Goal: Find specific page/section: Find specific page/section

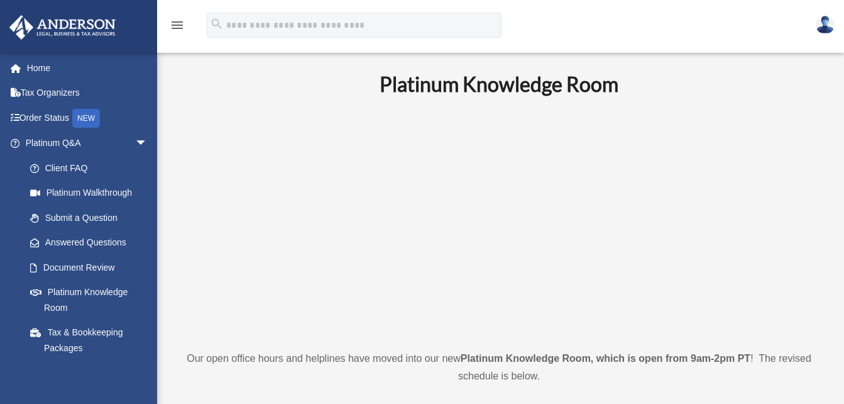
click at [174, 19] on icon "menu" at bounding box center [177, 25] width 15 height 15
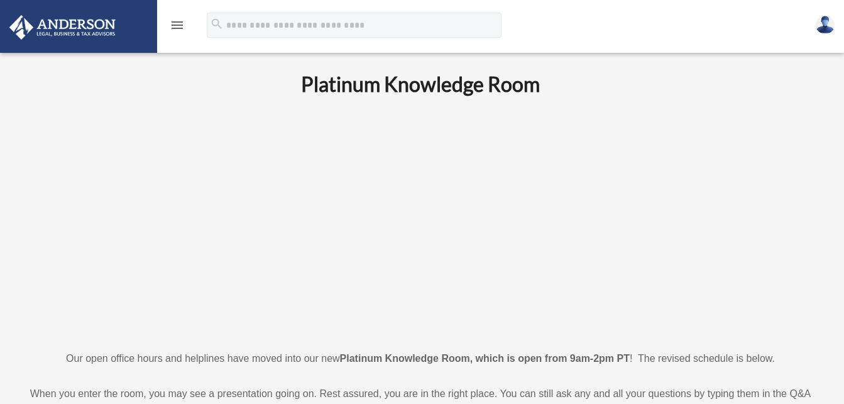
click at [174, 19] on icon "menu" at bounding box center [177, 25] width 15 height 15
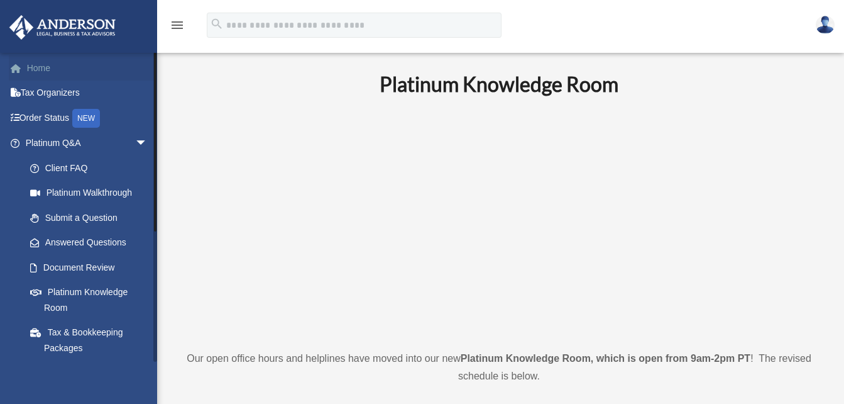
click at [52, 74] on link "Home" at bounding box center [88, 67] width 158 height 25
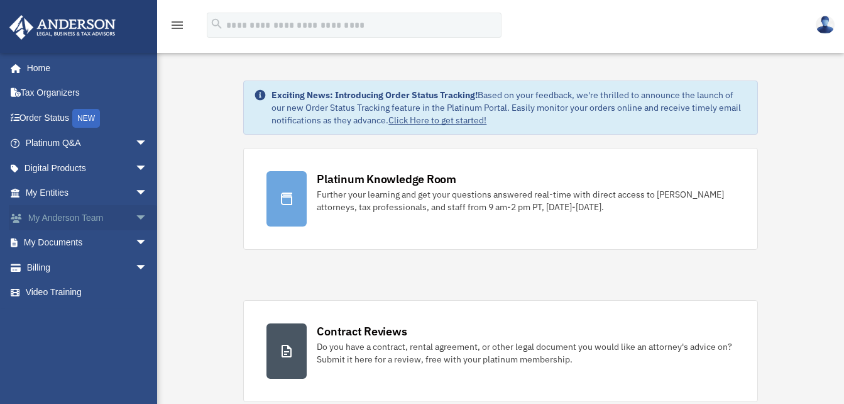
click at [75, 216] on link "My Anderson Team arrow_drop_down" at bounding box center [88, 217] width 158 height 25
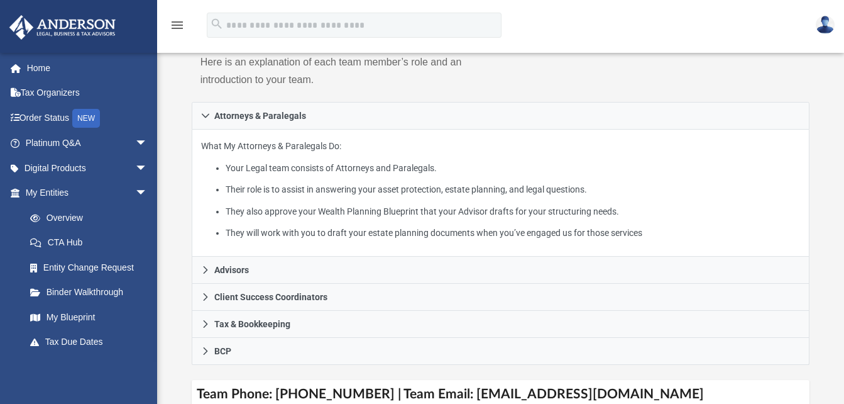
scroll to position [196, 0]
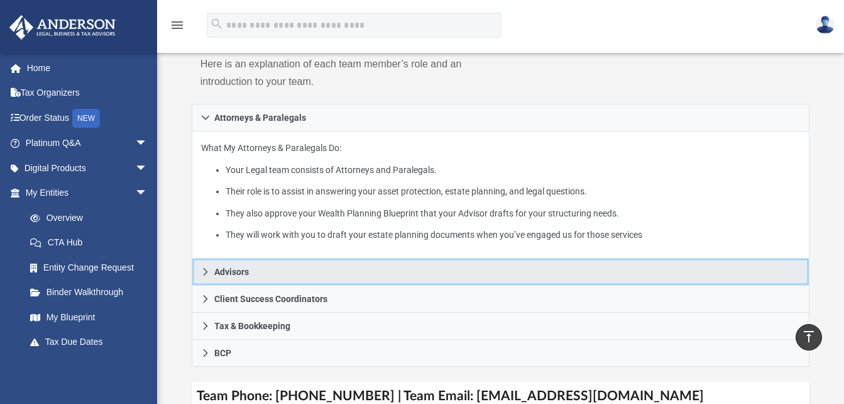
click at [201, 267] on icon at bounding box center [205, 271] width 9 height 9
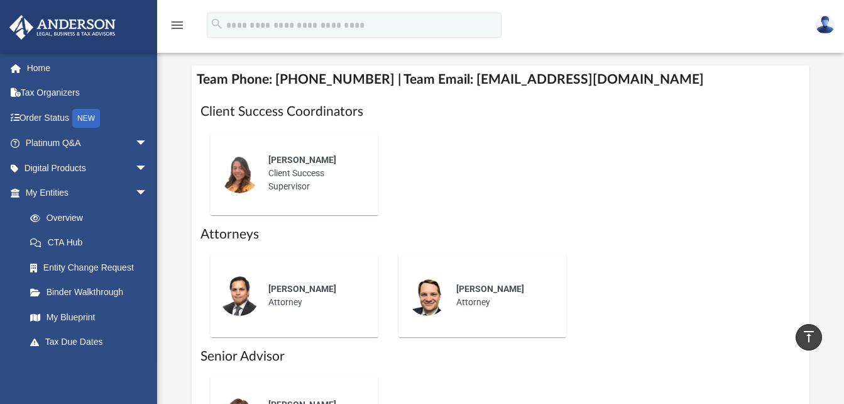
scroll to position [546, 0]
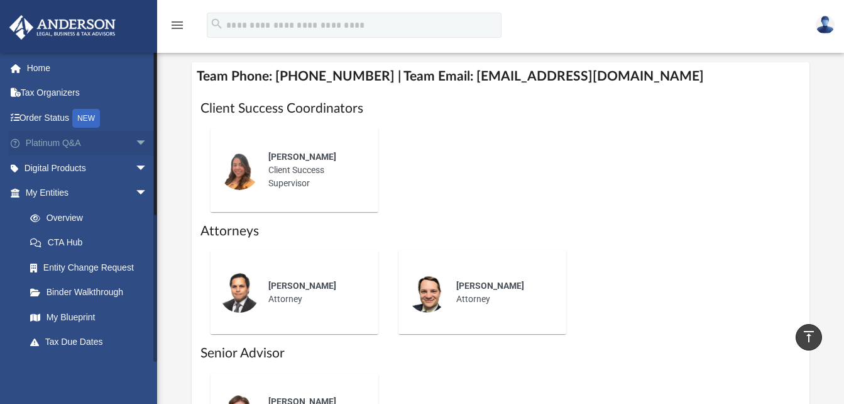
click at [63, 140] on link "Platinum Q&A arrow_drop_down" at bounding box center [88, 143] width 158 height 25
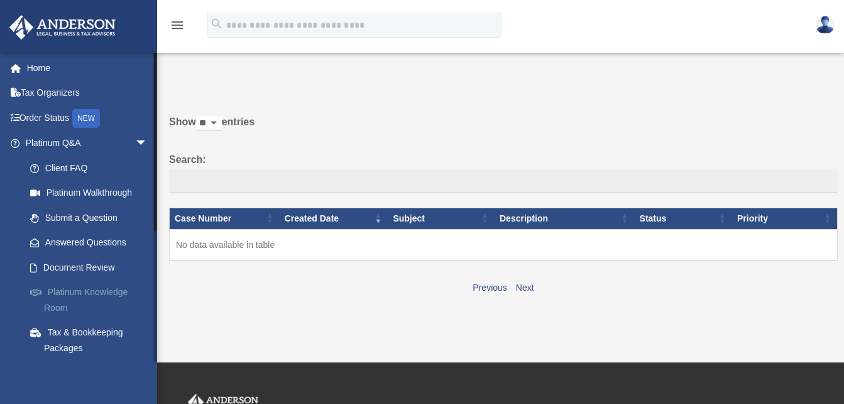
click at [86, 292] on link "Platinum Knowledge Room" at bounding box center [92, 300] width 149 height 40
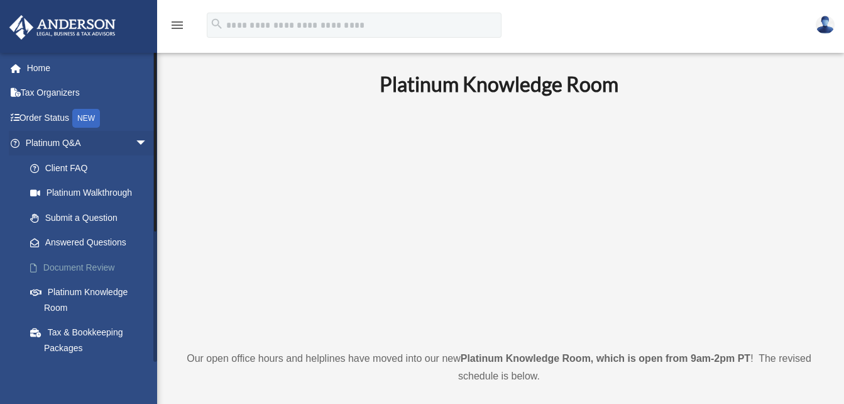
click at [75, 261] on link "Document Review" at bounding box center [92, 267] width 149 height 25
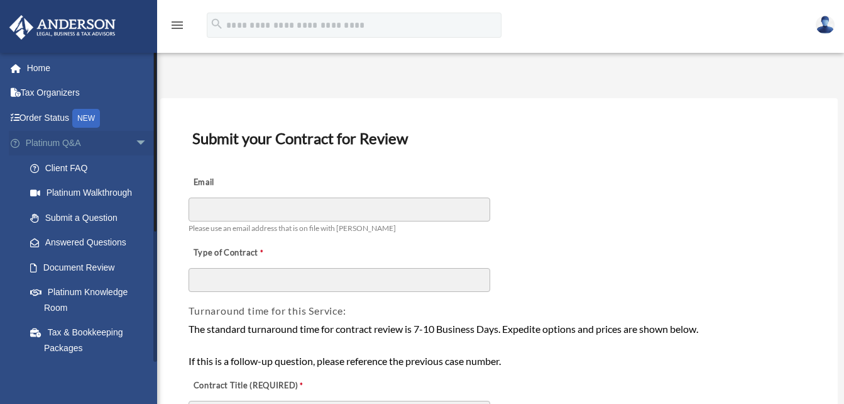
click at [139, 136] on span "arrow_drop_down" at bounding box center [147, 144] width 25 height 26
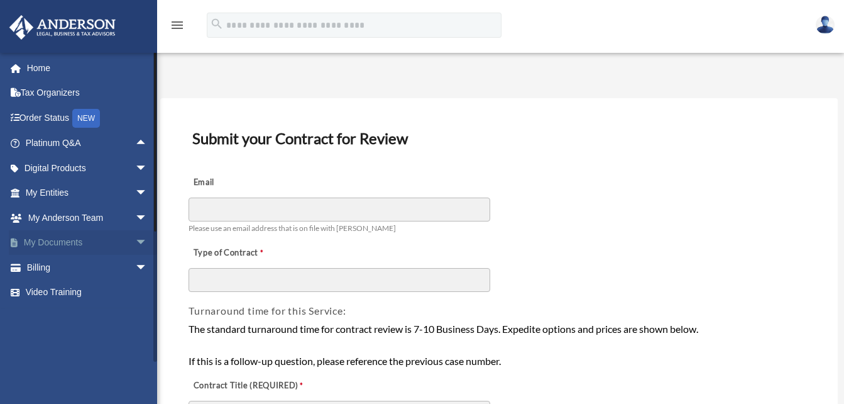
click at [135, 239] on span "arrow_drop_down" at bounding box center [147, 243] width 25 height 26
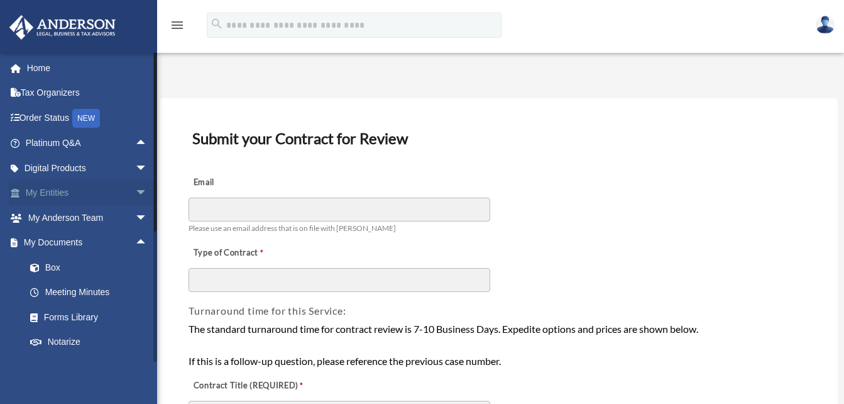
click at [135, 196] on span "arrow_drop_down" at bounding box center [147, 193] width 25 height 26
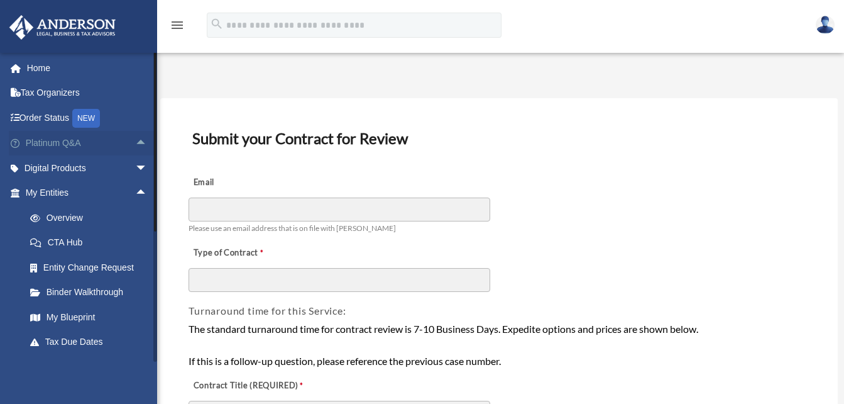
click at [135, 145] on span "arrow_drop_up" at bounding box center [147, 144] width 25 height 26
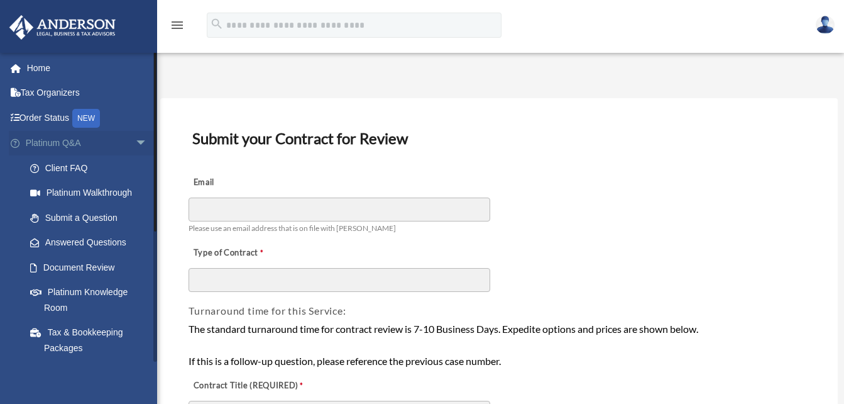
click at [63, 146] on link "Platinum Q&A arrow_drop_down" at bounding box center [88, 143] width 158 height 25
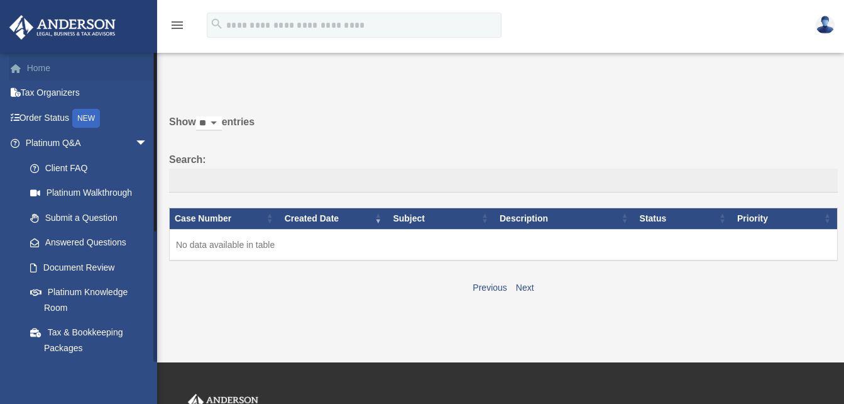
click at [29, 74] on link "Home" at bounding box center [88, 67] width 158 height 25
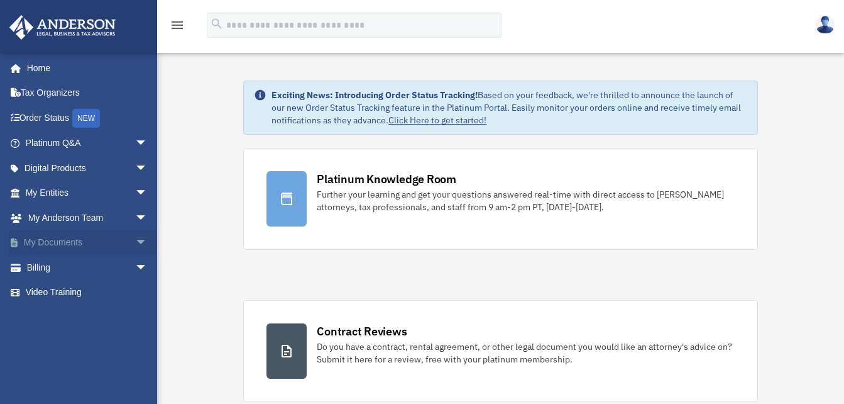
click at [135, 244] on span "arrow_drop_down" at bounding box center [147, 243] width 25 height 26
click at [58, 319] on link "Forms Library" at bounding box center [92, 316] width 149 height 25
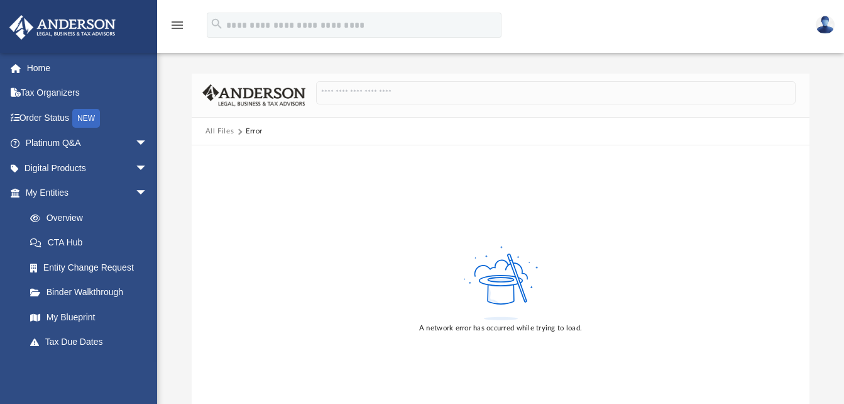
click at [221, 134] on button "All Files" at bounding box center [220, 131] width 29 height 11
click at [212, 136] on button "All Files" at bounding box center [220, 131] width 29 height 11
click at [63, 70] on link "Home" at bounding box center [88, 67] width 158 height 25
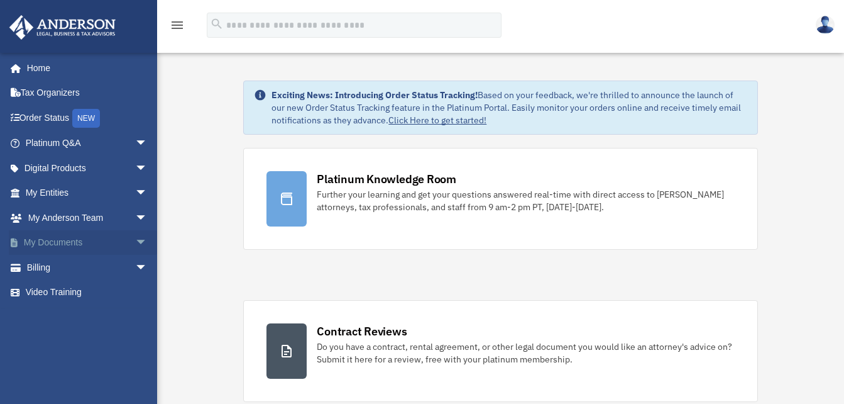
click at [135, 235] on span "arrow_drop_down" at bounding box center [147, 243] width 25 height 26
click at [47, 270] on link "Box" at bounding box center [92, 267] width 149 height 25
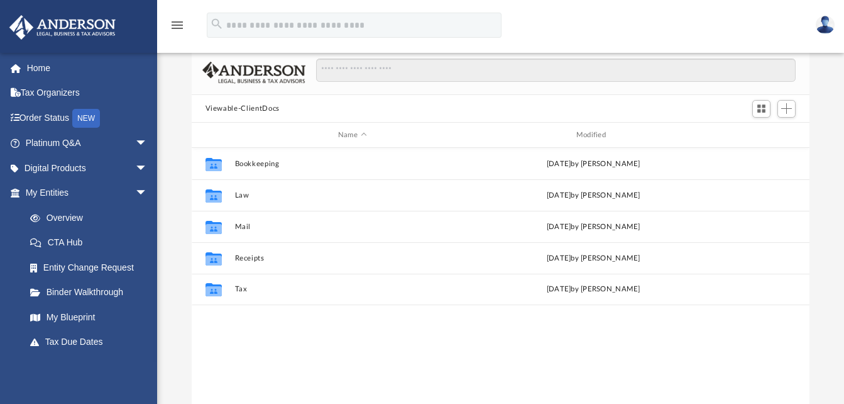
scroll to position [69, 0]
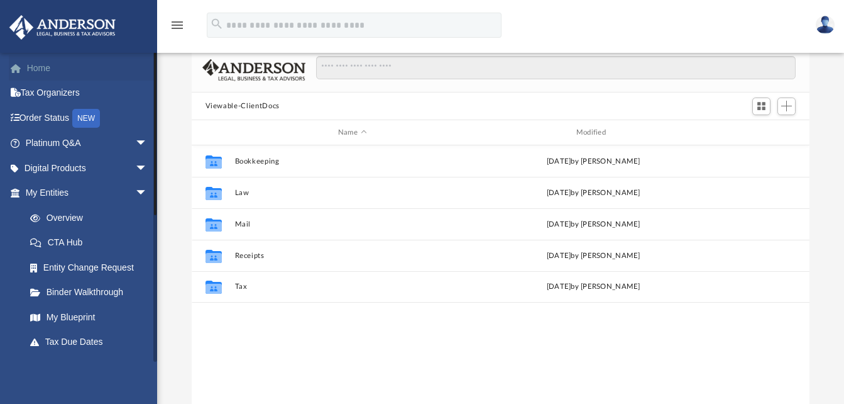
click at [48, 69] on link "Home" at bounding box center [88, 67] width 158 height 25
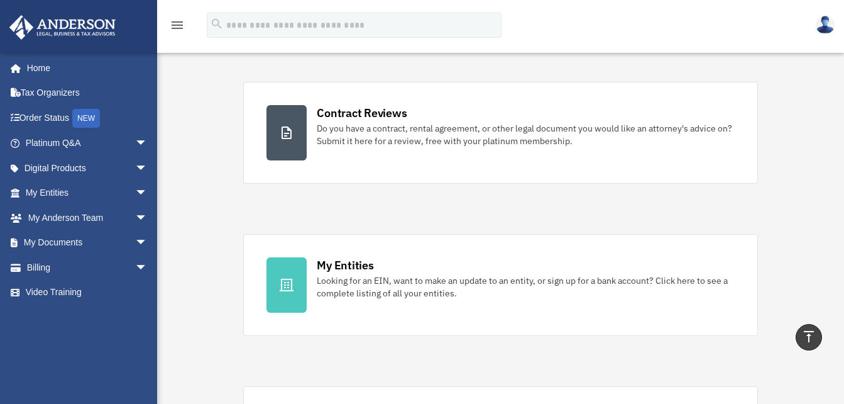
scroll to position [192, 0]
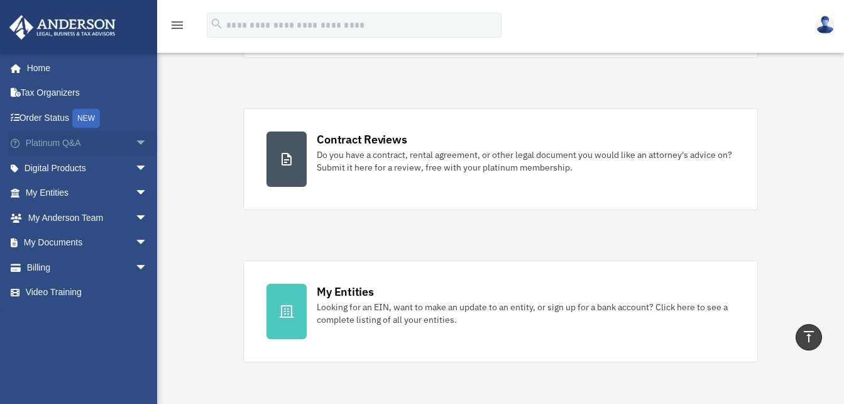
click at [138, 144] on span "arrow_drop_down" at bounding box center [147, 144] width 25 height 26
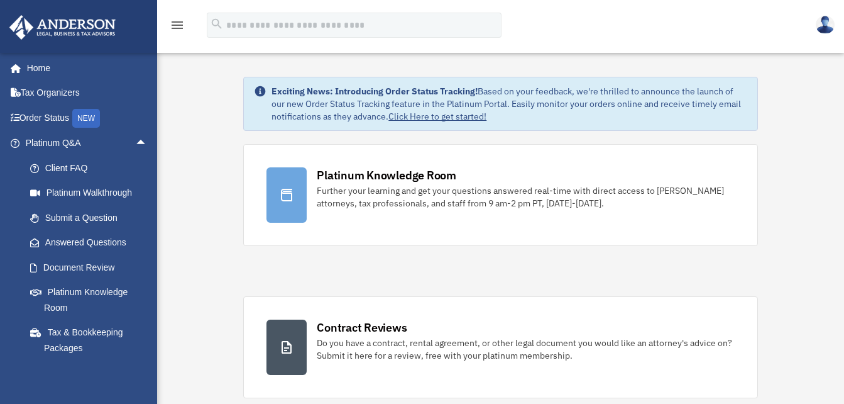
scroll to position [0, 0]
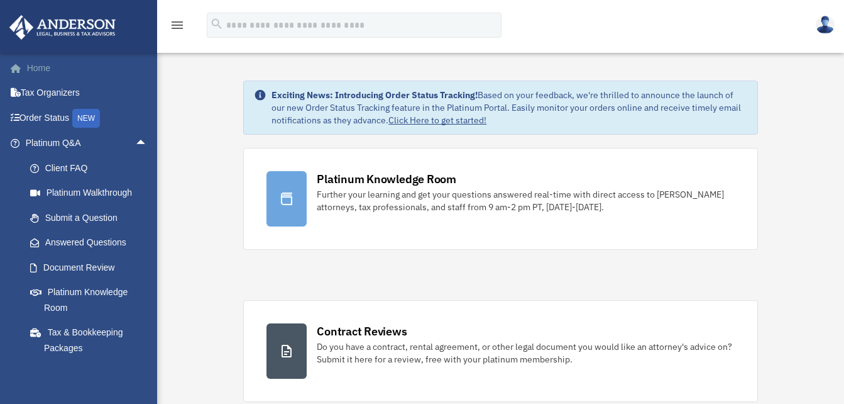
click at [30, 70] on link "Home" at bounding box center [88, 67] width 158 height 25
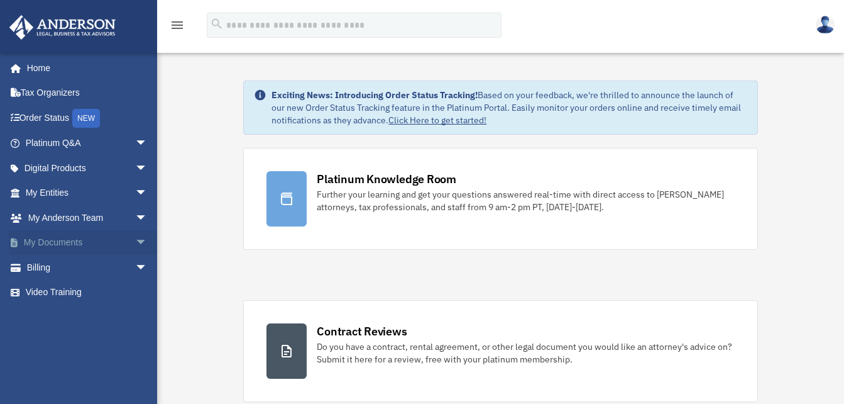
click at [135, 240] on span "arrow_drop_down" at bounding box center [147, 243] width 25 height 26
click at [73, 314] on link "Forms Library" at bounding box center [92, 316] width 149 height 25
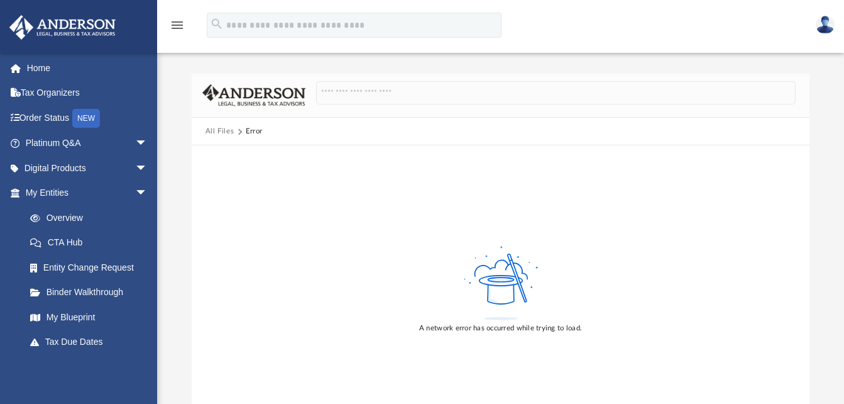
click at [220, 132] on button "All Files" at bounding box center [220, 131] width 29 height 11
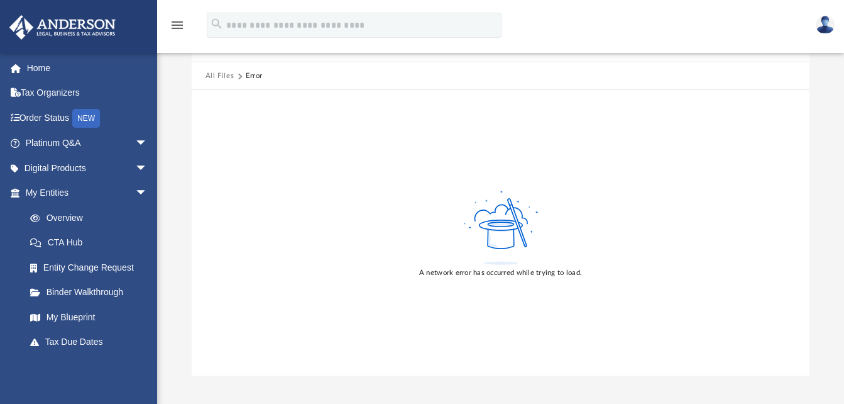
scroll to position [55, 0]
click at [482, 234] on icon at bounding box center [501, 228] width 82 height 79
click at [210, 77] on button "All Files" at bounding box center [220, 76] width 29 height 11
click at [75, 312] on link "My Blueprint" at bounding box center [92, 316] width 149 height 25
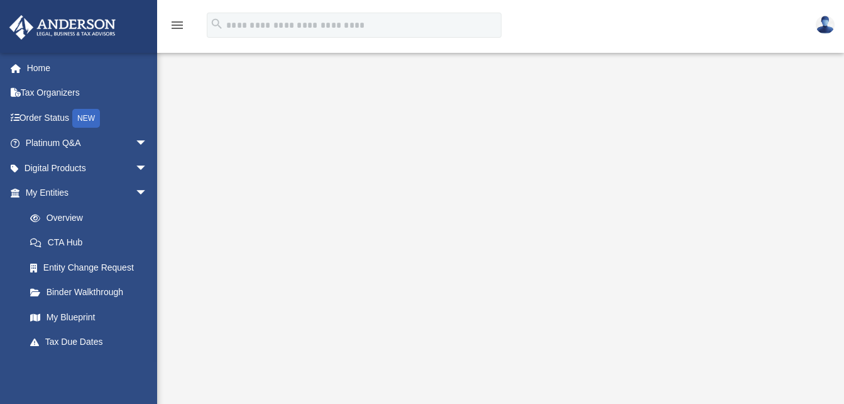
scroll to position [60, 0]
